Goal: Task Accomplishment & Management: Manage account settings

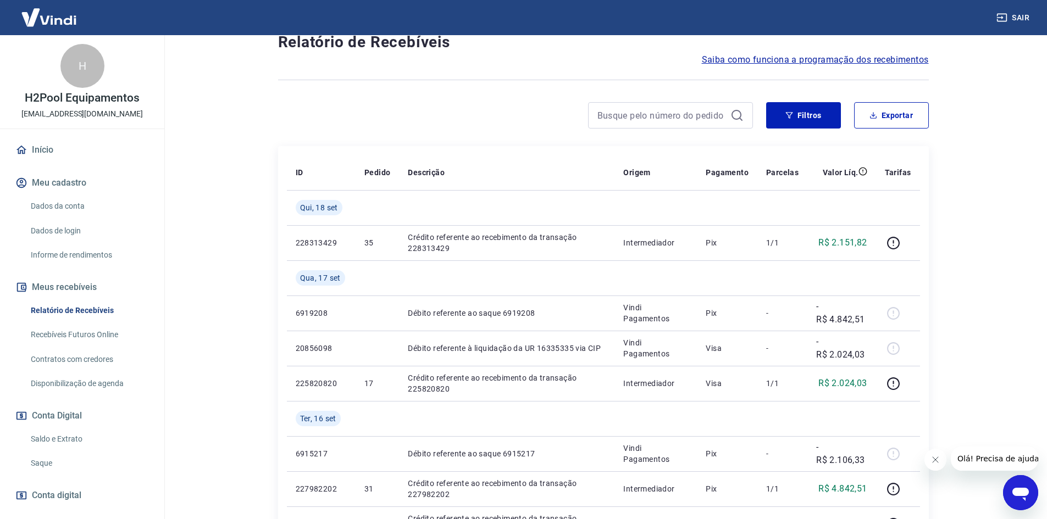
scroll to position [110, 0]
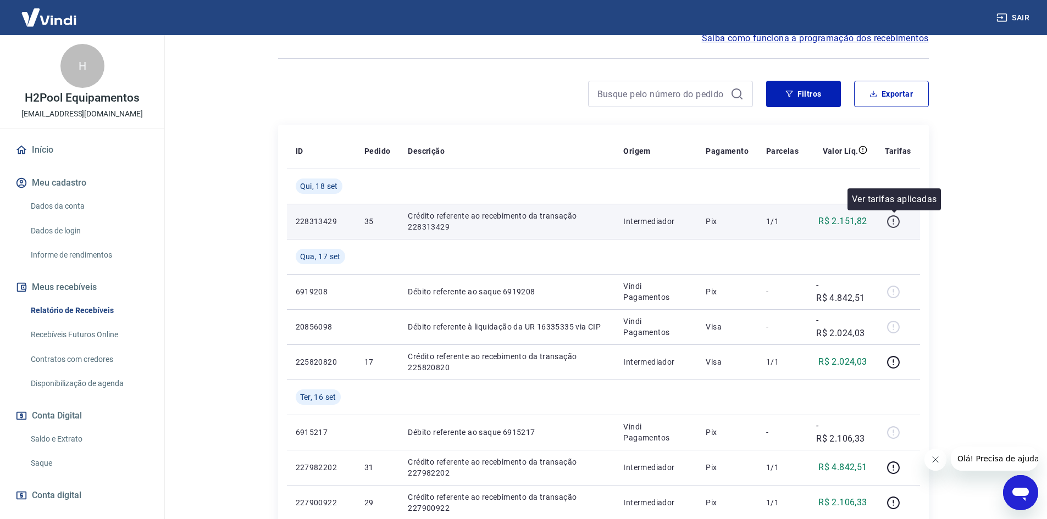
click at [894, 221] on icon "button" at bounding box center [894, 222] width 14 height 14
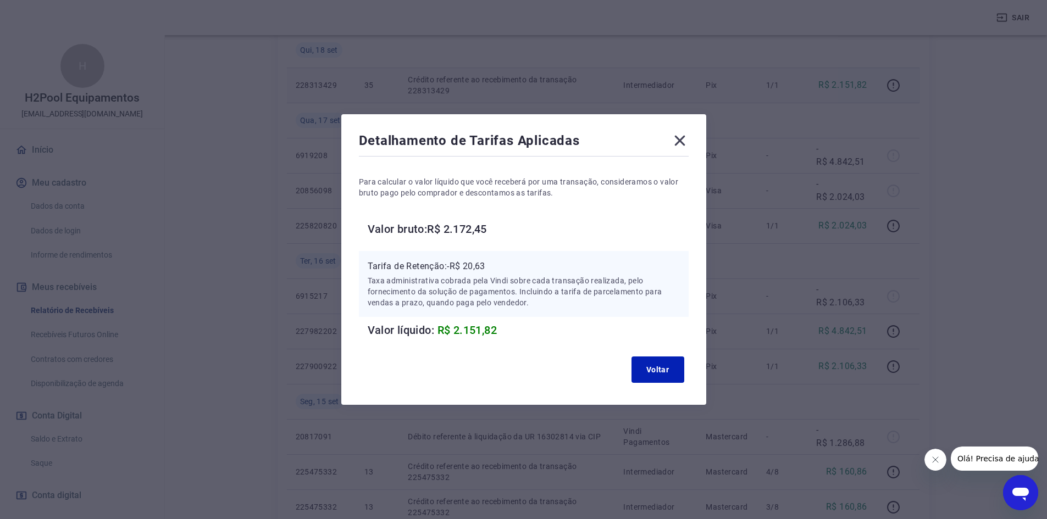
scroll to position [55, 0]
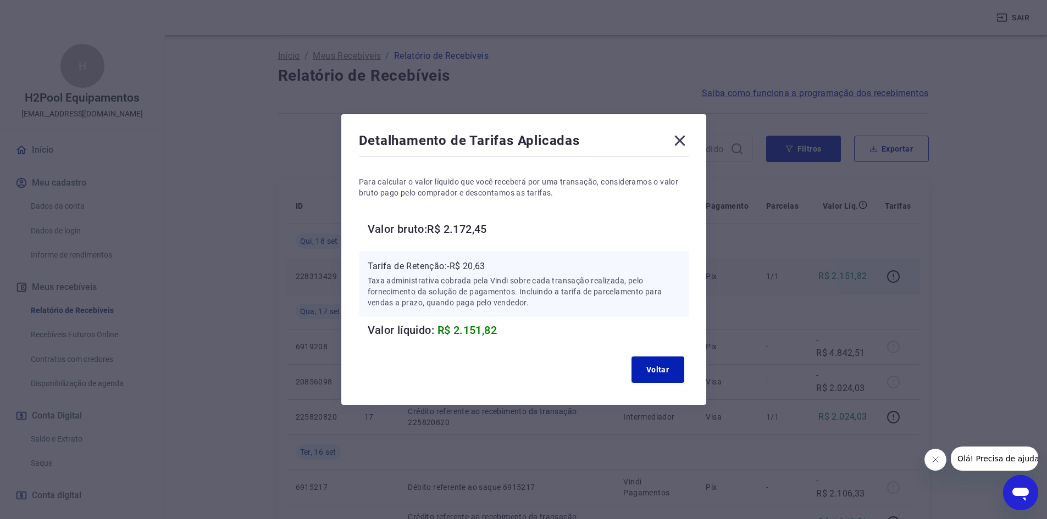
click at [688, 141] on icon at bounding box center [680, 141] width 18 height 18
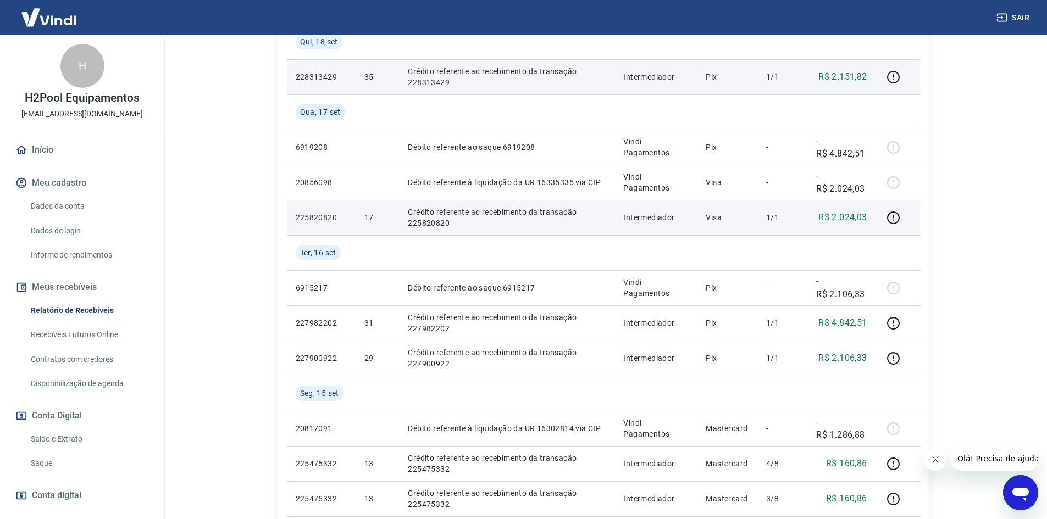
scroll to position [220, 0]
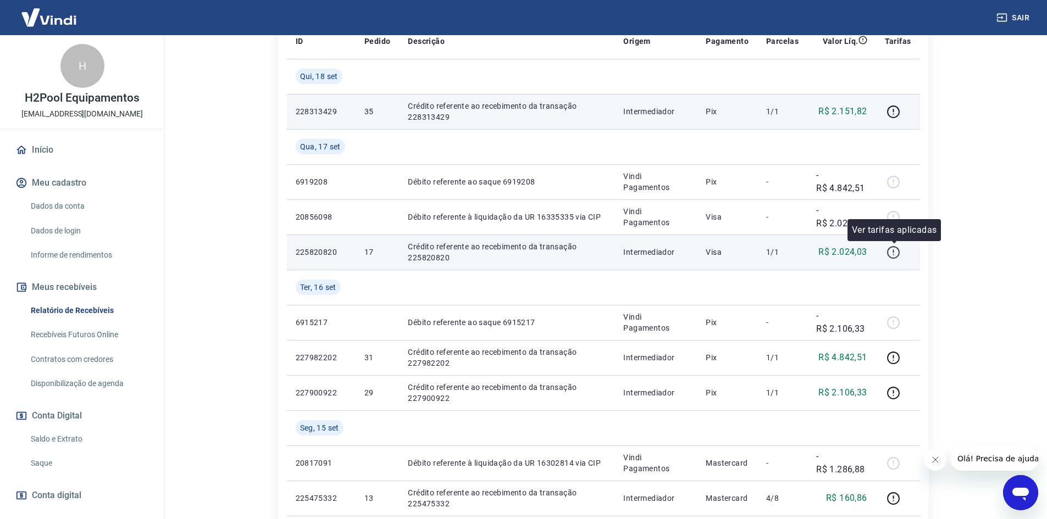
click at [893, 251] on icon "button" at bounding box center [894, 253] width 14 height 14
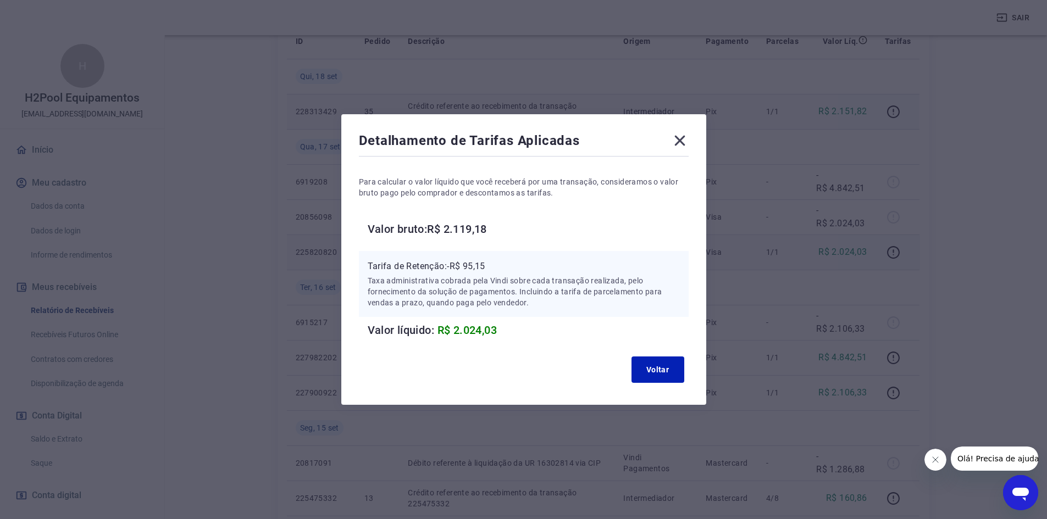
click at [683, 142] on icon at bounding box center [679, 141] width 10 height 10
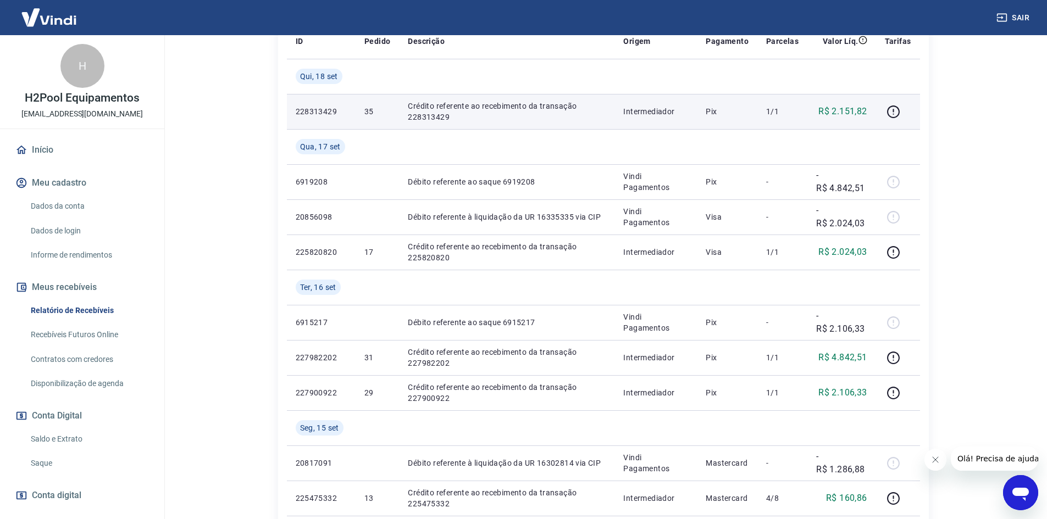
drag, startPoint x: 683, startPoint y: 142, endPoint x: 969, endPoint y: 236, distance: 300.9
click at [967, 238] on main "Após o envio das liquidações aparecerem no Relatório de Recebíveis, elas podem …" at bounding box center [603, 57] width 888 height 484
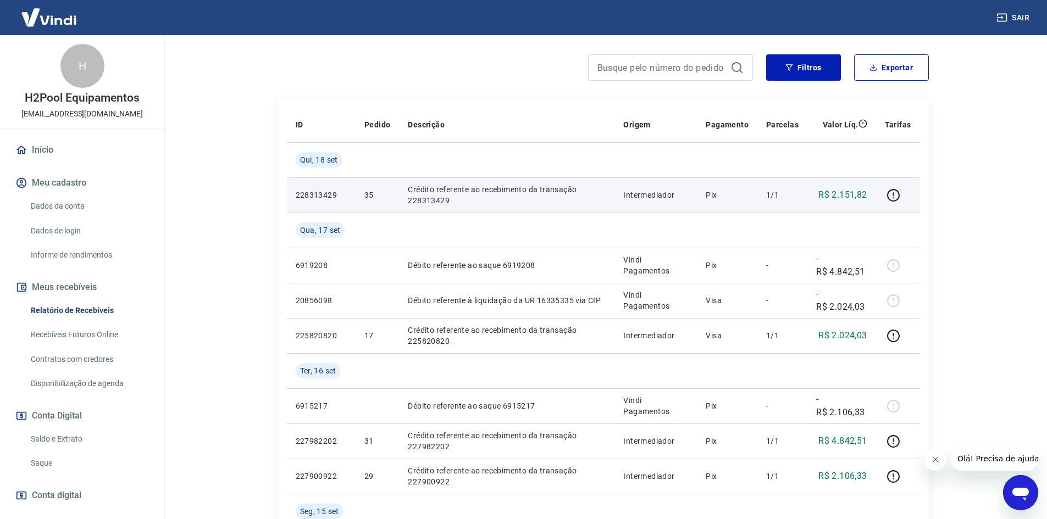
scroll to position [0, 0]
